Goal: Check status

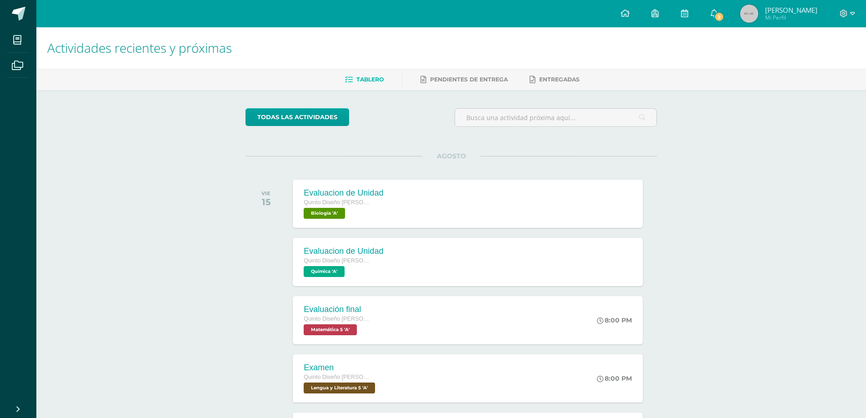
click at [773, 16] on span "Gebber Helliú Mi Perfil" at bounding box center [778, 14] width 81 height 18
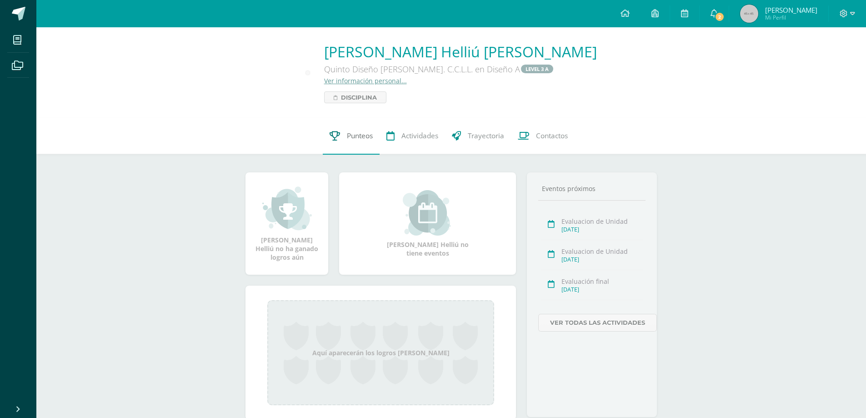
click at [365, 140] on span "Punteos" at bounding box center [360, 136] width 26 height 10
